Goal: Task Accomplishment & Management: Manage account settings

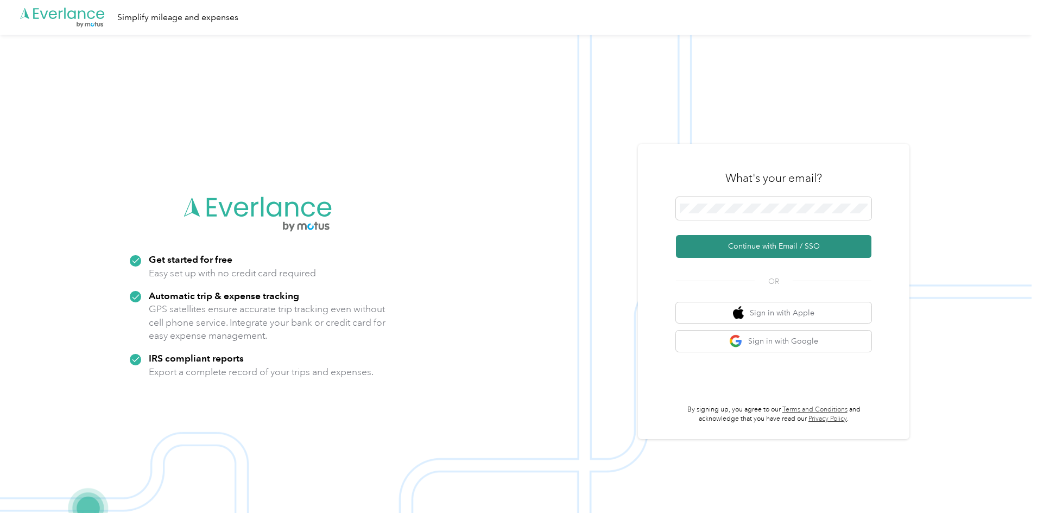
click at [776, 246] on button "Continue with Email / SSO" at bounding box center [773, 246] width 195 height 23
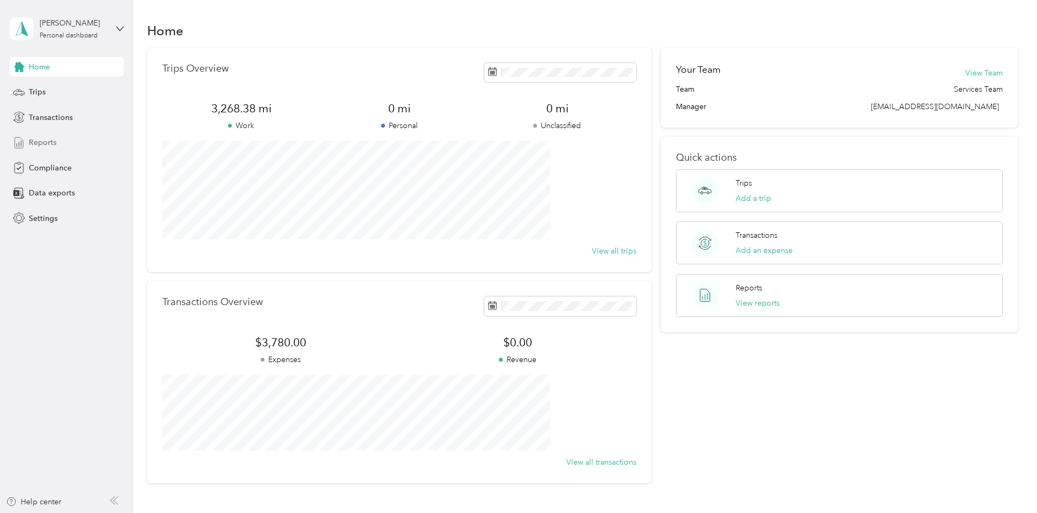
click at [40, 143] on span "Reports" at bounding box center [43, 142] width 28 height 11
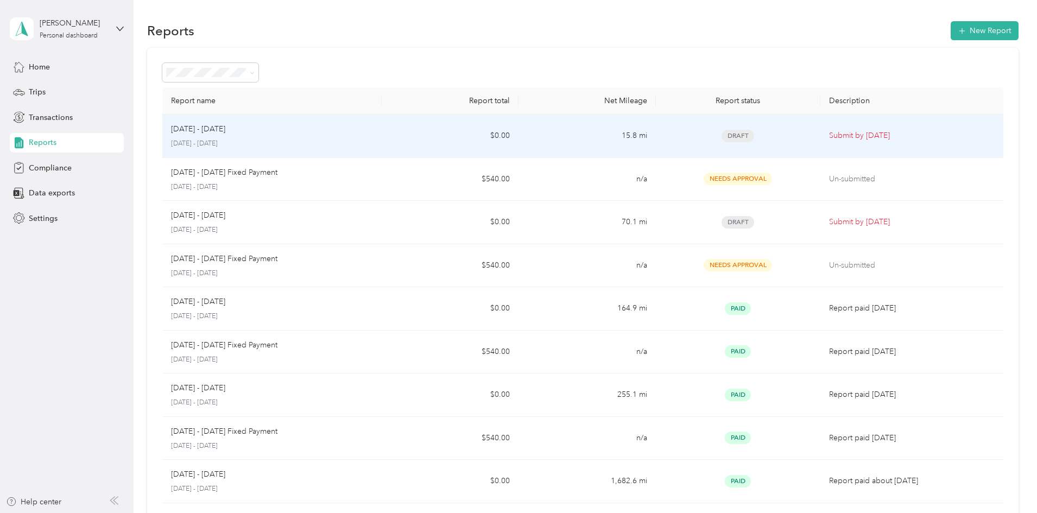
click at [829, 135] on p "Submit by Nov. 4, 2025" at bounding box center [912, 136] width 166 height 12
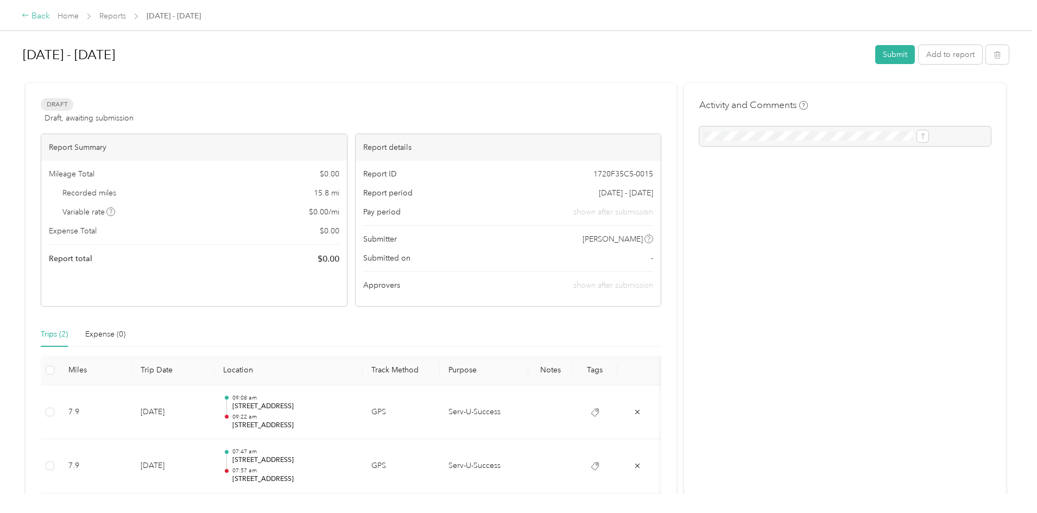
click at [50, 17] on div "Back" at bounding box center [36, 16] width 28 height 13
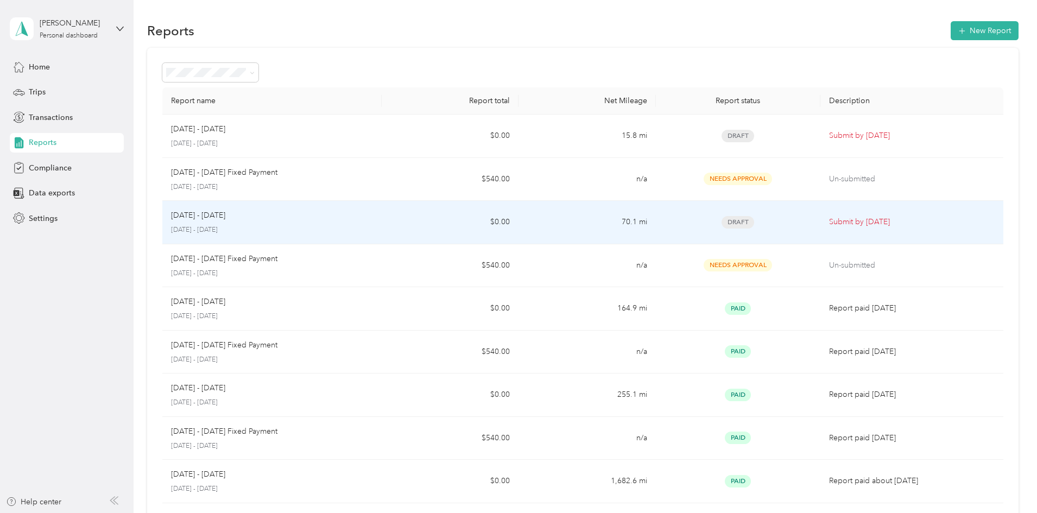
click at [829, 222] on p "Submit by Oct. 4, 2025" at bounding box center [912, 222] width 166 height 12
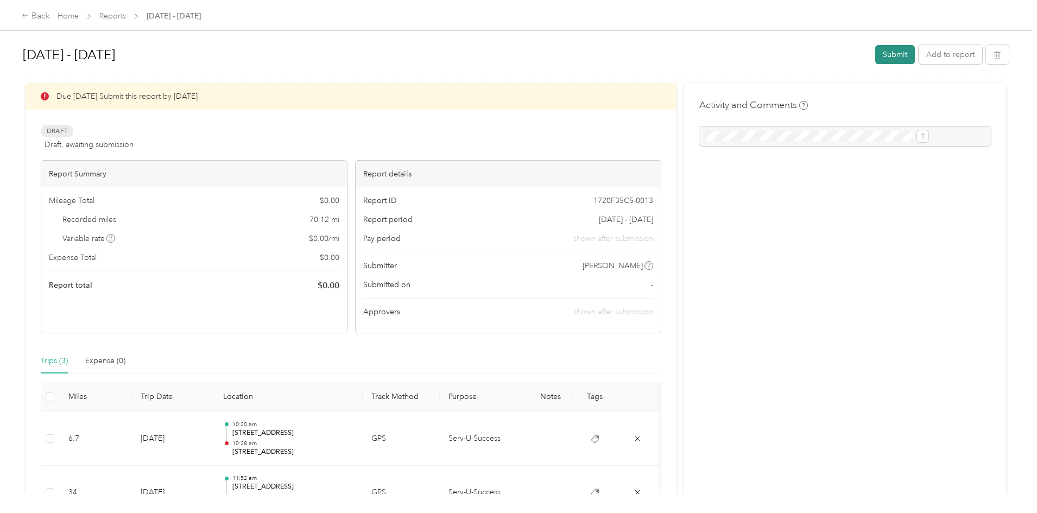
click at [875, 56] on button "Submit" at bounding box center [895, 54] width 40 height 19
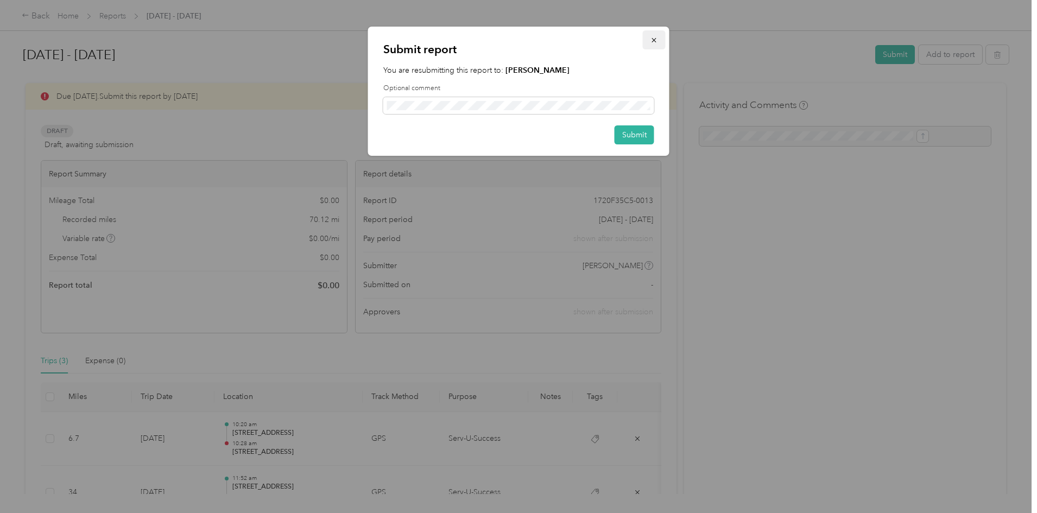
click at [655, 40] on icon "button" at bounding box center [654, 40] width 4 height 4
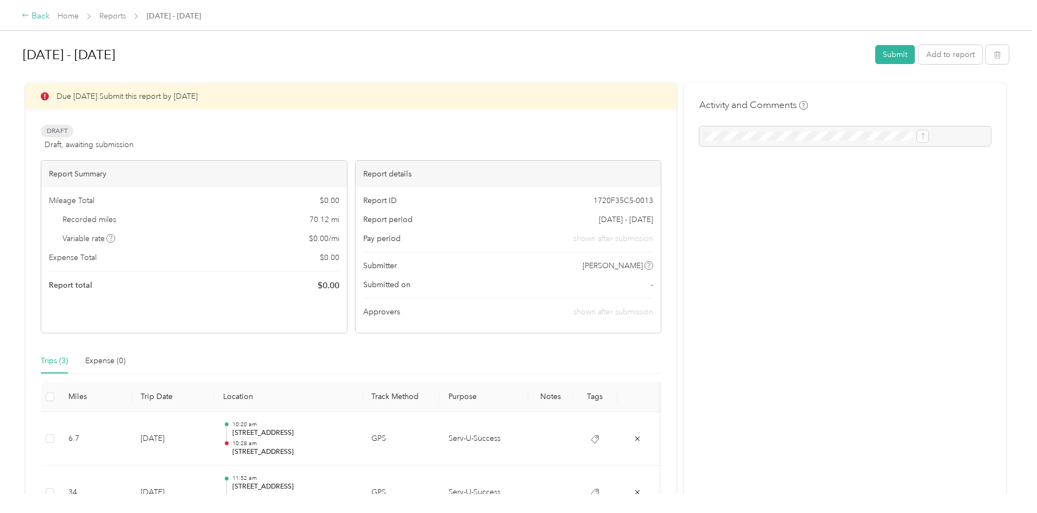
click at [50, 18] on div "Back" at bounding box center [36, 16] width 28 height 13
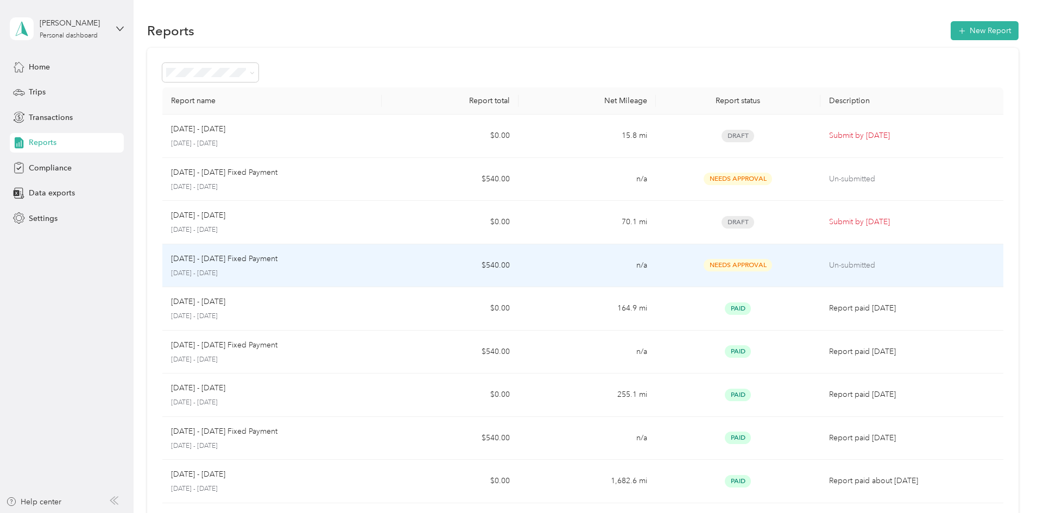
click at [773, 264] on td "Needs Approval" at bounding box center [738, 265] width 165 height 43
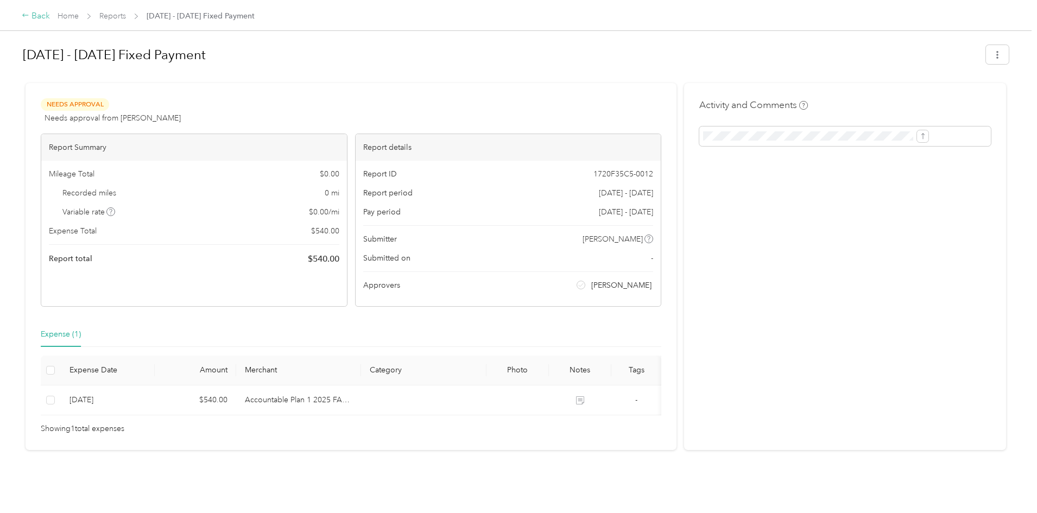
click at [50, 17] on div "Back" at bounding box center [36, 16] width 28 height 13
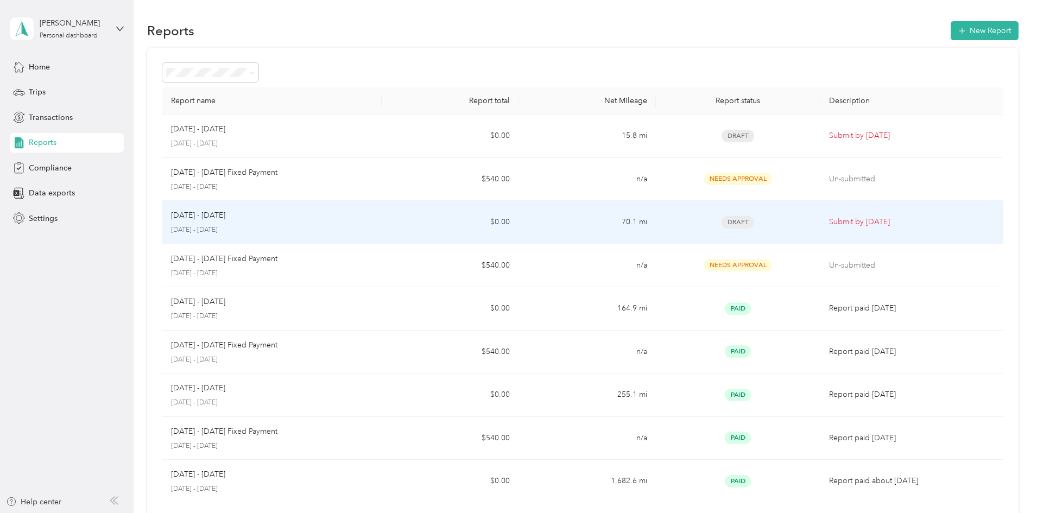
click at [829, 224] on p "Submit by Oct. 4, 2025" at bounding box center [912, 222] width 166 height 12
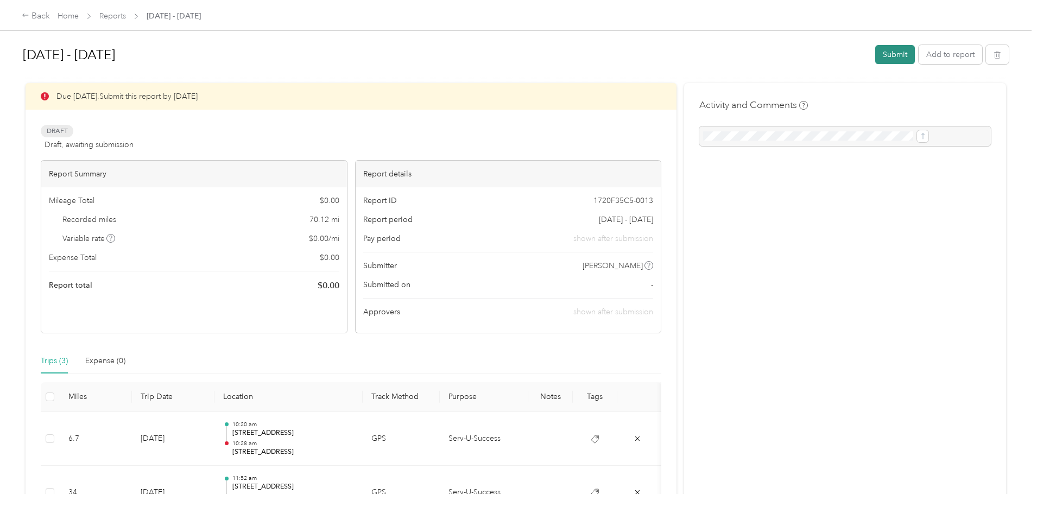
click at [875, 55] on button "Submit" at bounding box center [895, 54] width 40 height 19
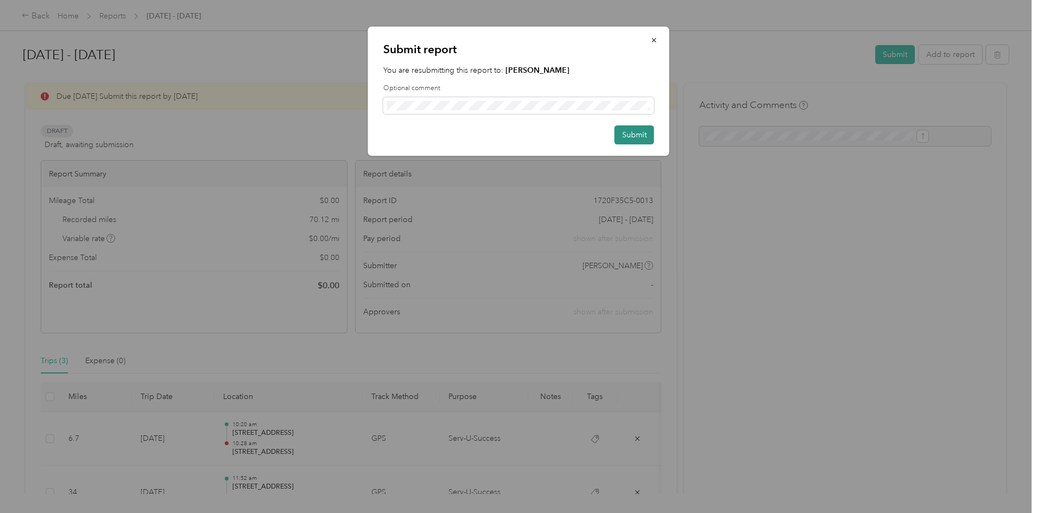
click at [644, 132] on button "Submit" at bounding box center [635, 134] width 40 height 19
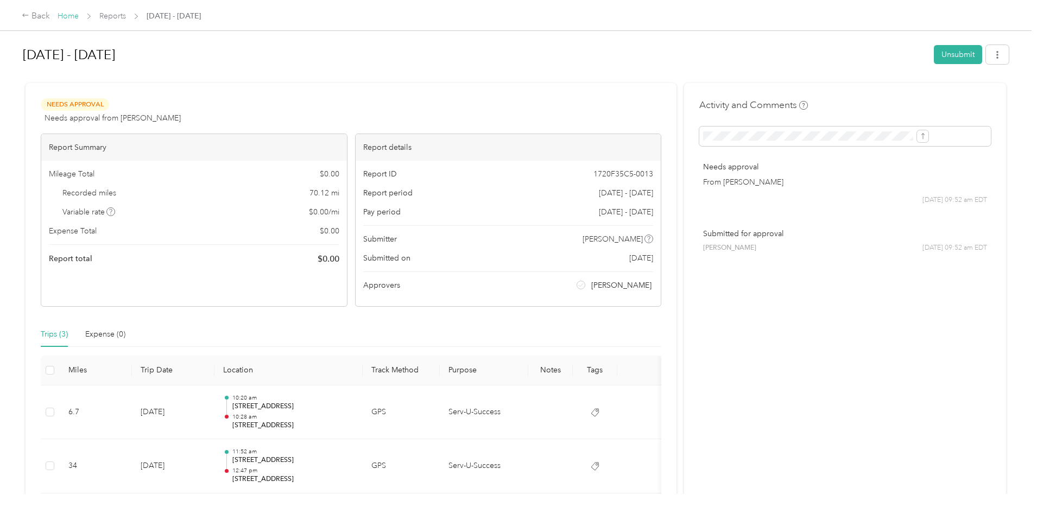
click at [79, 12] on link "Home" at bounding box center [68, 15] width 21 height 9
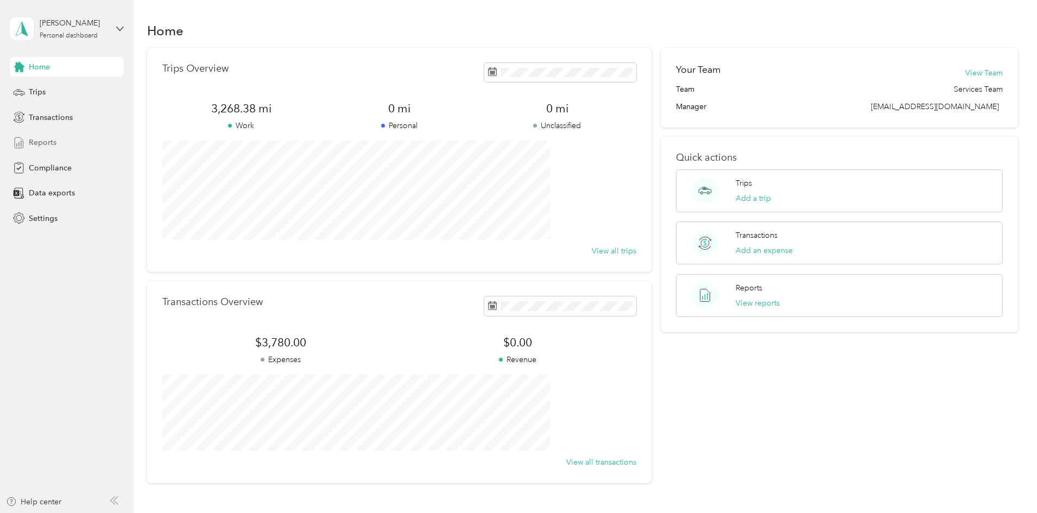
click at [46, 144] on span "Reports" at bounding box center [43, 142] width 28 height 11
click at [184, 31] on h1 "Home" at bounding box center [165, 30] width 36 height 11
click at [123, 24] on div "Timothy S. Roskamp Personal dashboard" at bounding box center [67, 29] width 114 height 38
click at [47, 87] on div "Log out" at bounding box center [41, 89] width 42 height 11
